Goal: Transaction & Acquisition: Purchase product/service

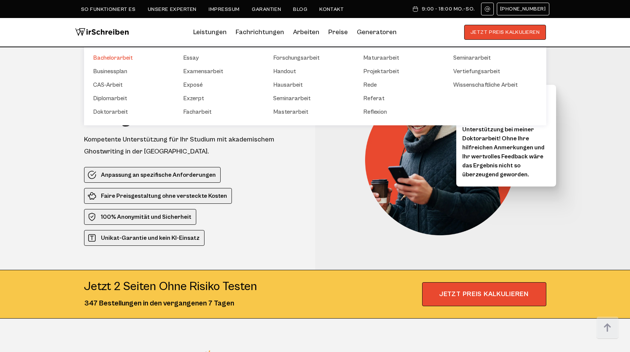
click at [123, 59] on link "Bachelorarbeit" at bounding box center [130, 57] width 75 height 9
